Goal: Task Accomplishment & Management: Use online tool/utility

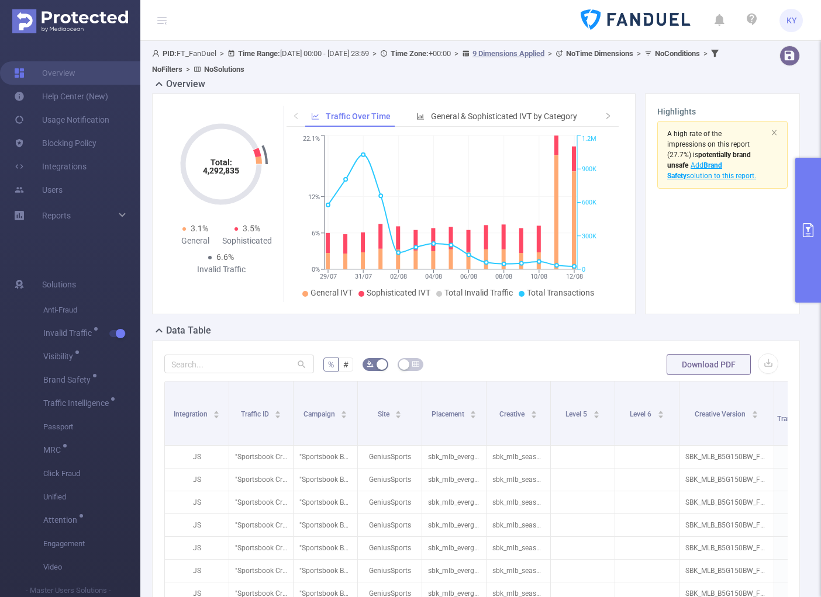
click at [813, 209] on button "primary" at bounding box center [808, 230] width 26 height 145
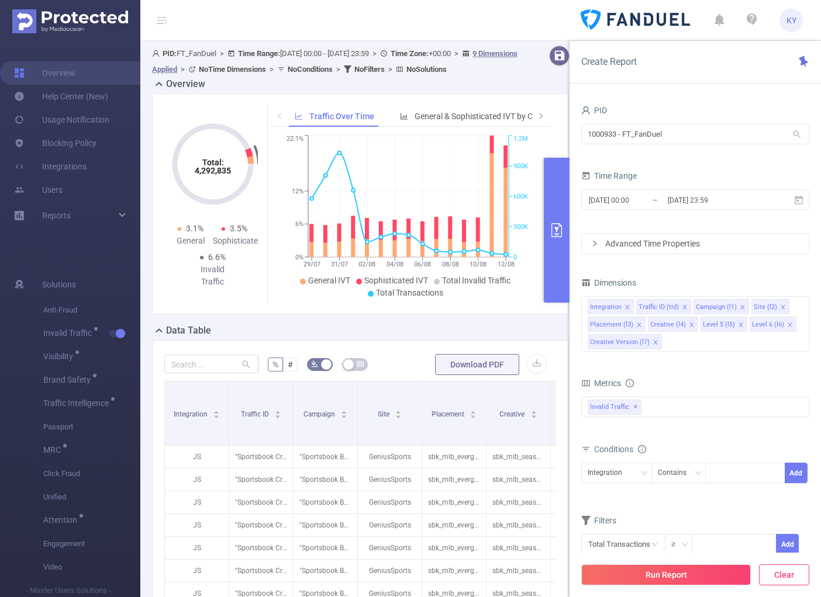
click at [802, 582] on button "Clear" at bounding box center [784, 575] width 50 height 21
type input "[DATE] 12:00"
type input "[DATE] 12:59"
click at [656, 142] on input "1000933 - FT_FanDuel" at bounding box center [695, 134] width 228 height 20
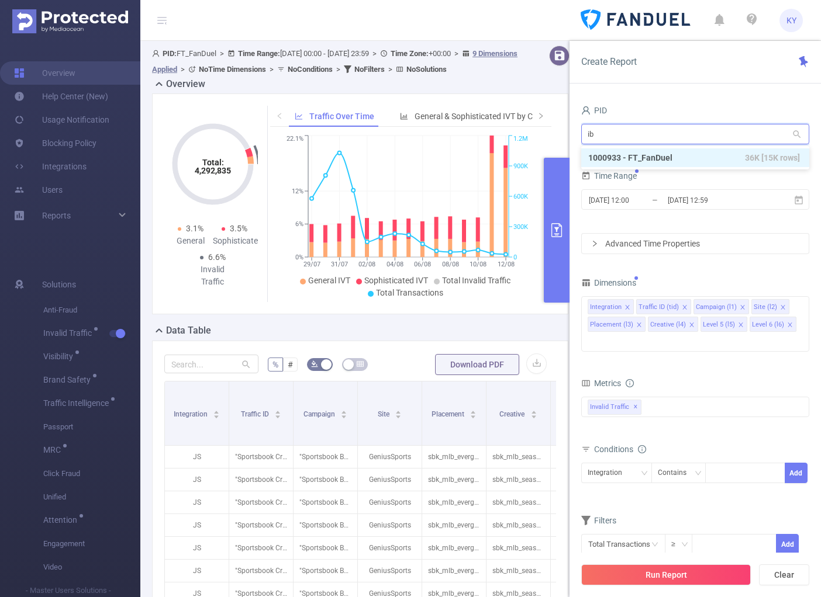
type input "ibm"
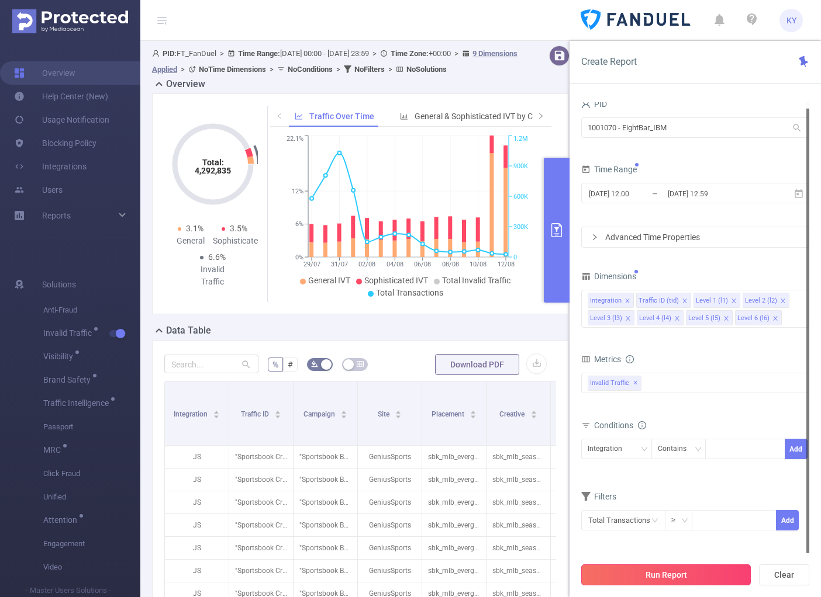
click at [649, 576] on button "Run Report" at bounding box center [666, 575] width 170 height 21
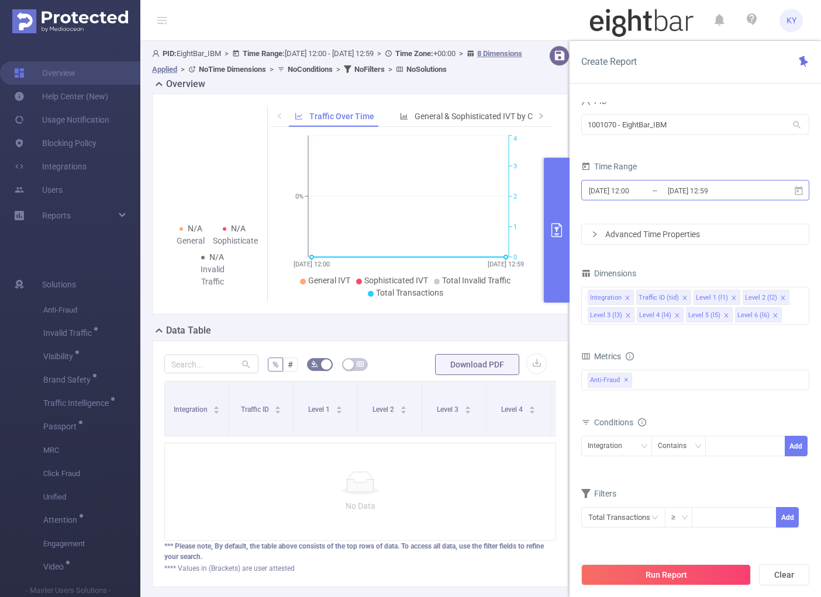
click at [737, 197] on input "[DATE] 12:59" at bounding box center [713, 191] width 95 height 16
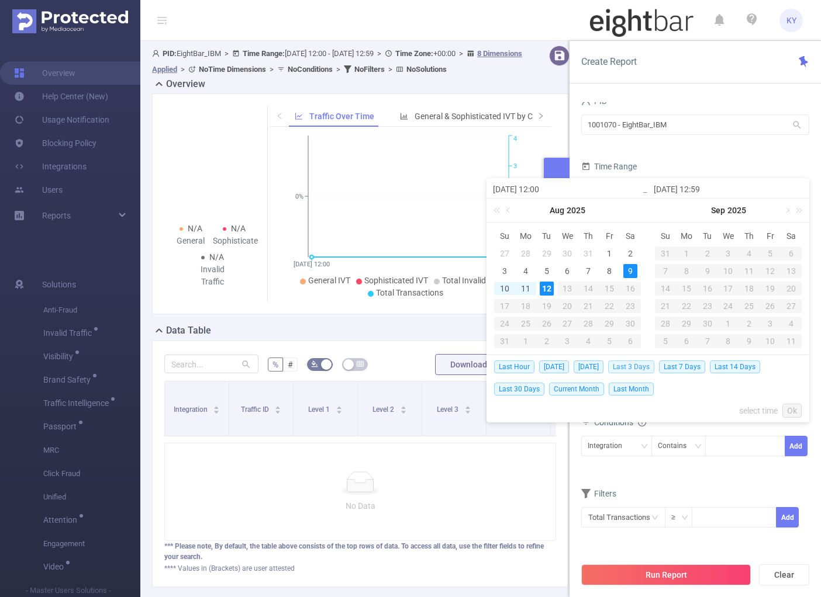
click at [648, 366] on span "Last 3 Days" at bounding box center [631, 367] width 46 height 13
type input "[DATE] 00:00"
type input "[DATE] 23:59"
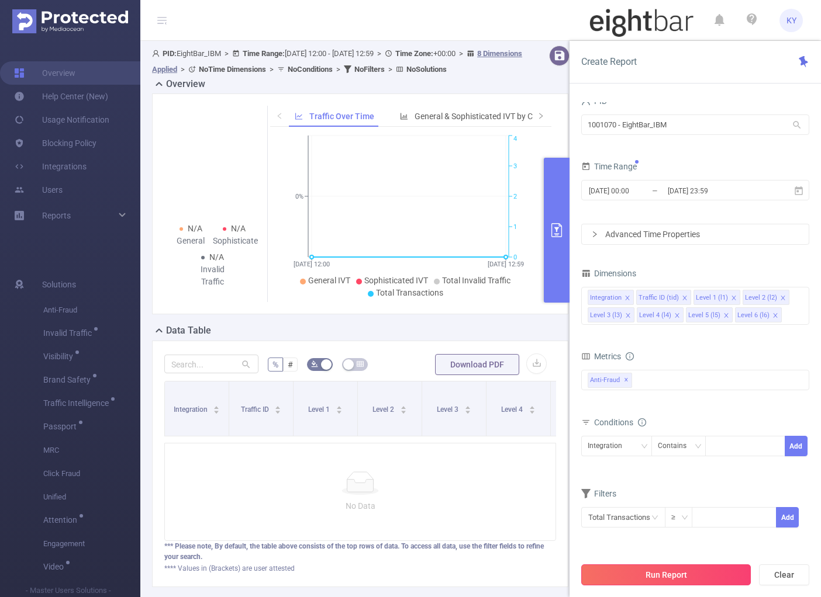
click at [687, 568] on button "Run Report" at bounding box center [666, 575] width 170 height 21
click at [676, 383] on div "Anti-Fraud Invalid Traffic Visibility Brand Safety Traffic Intelligence Sample …" at bounding box center [695, 380] width 228 height 20
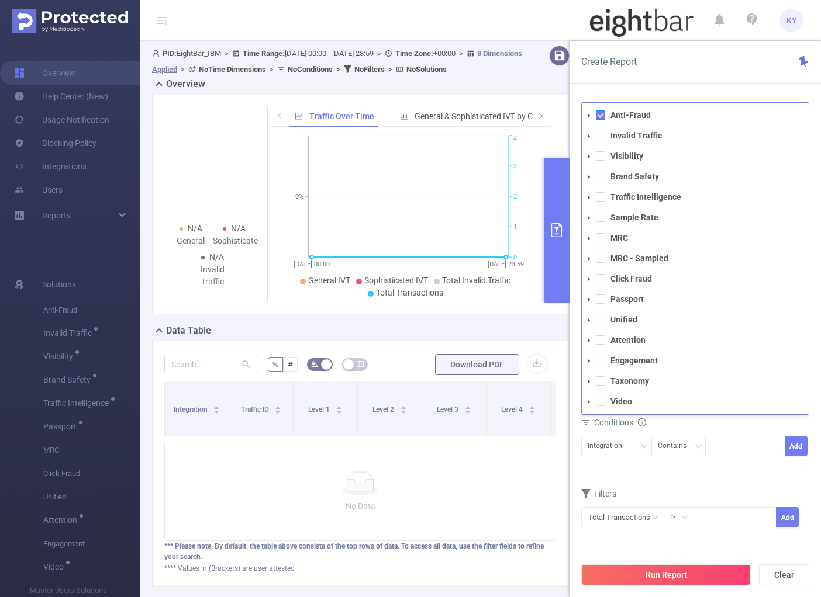
click at [597, 115] on span at bounding box center [600, 114] width 9 height 9
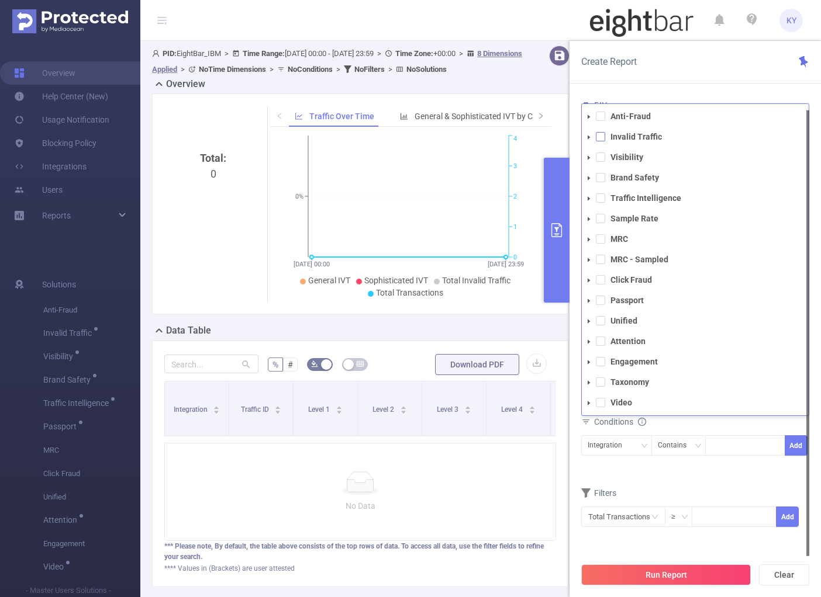
click at [601, 132] on span at bounding box center [600, 136] width 9 height 9
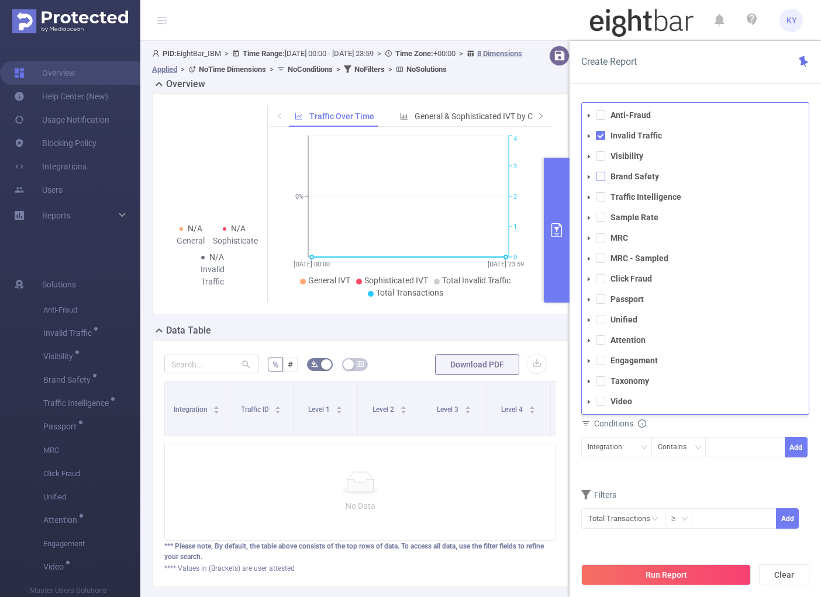
drag, startPoint x: 603, startPoint y: 174, endPoint x: 603, endPoint y: 164, distance: 10.5
click at [602, 174] on span at bounding box center [600, 176] width 9 height 9
click at [603, 157] on span at bounding box center [600, 155] width 9 height 9
click at [695, 568] on button "Run Report" at bounding box center [666, 575] width 170 height 21
